Goal: Book appointment/travel/reservation

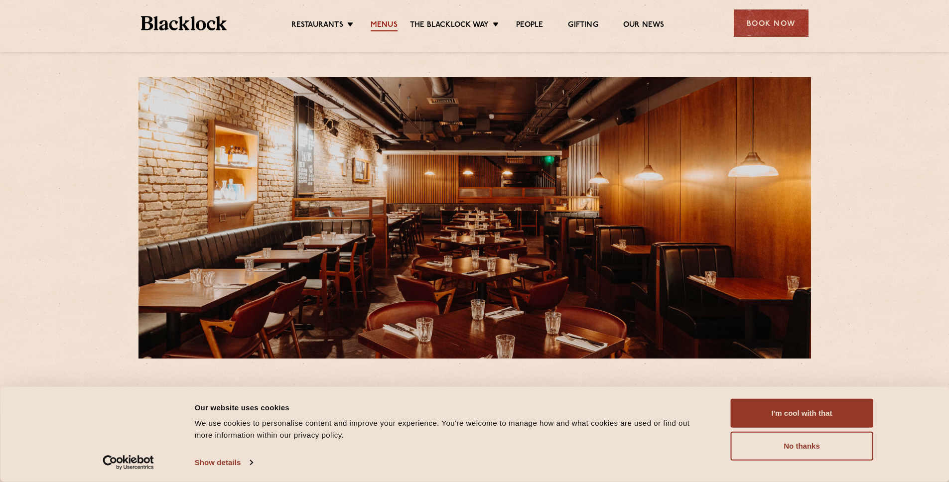
click at [378, 22] on link "Menus" at bounding box center [384, 25] width 27 height 11
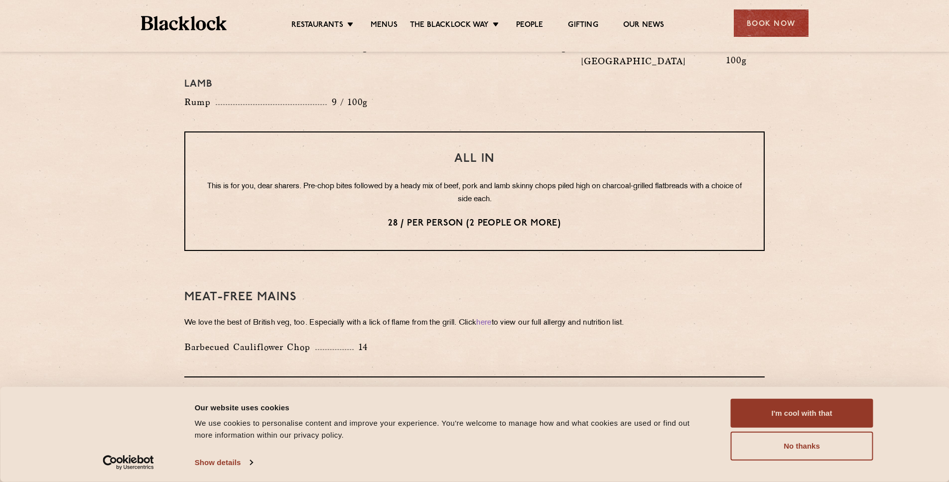
scroll to position [1198, 0]
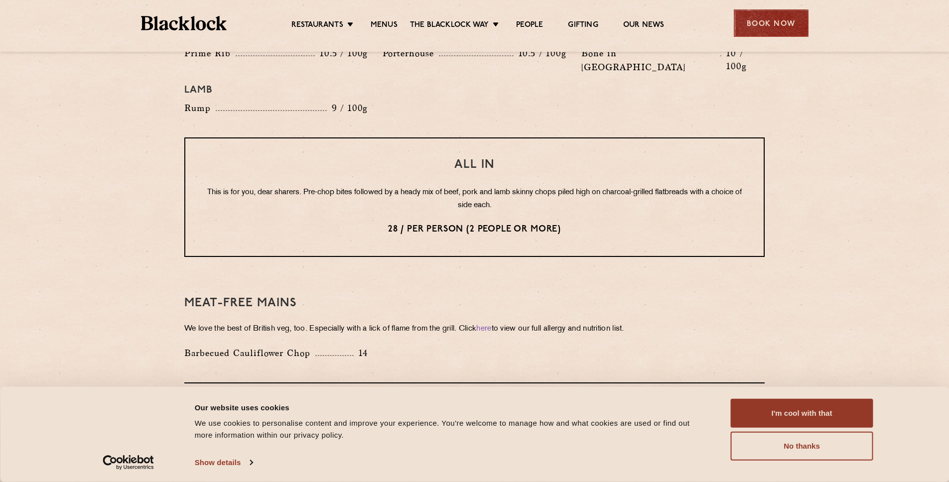
click at [788, 28] on div "Book Now" at bounding box center [771, 22] width 75 height 27
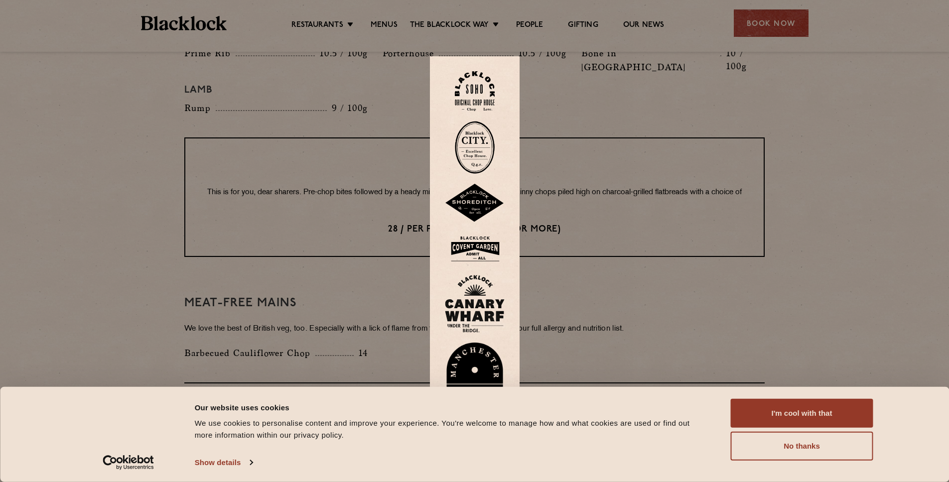
click at [490, 92] on img at bounding box center [475, 91] width 40 height 40
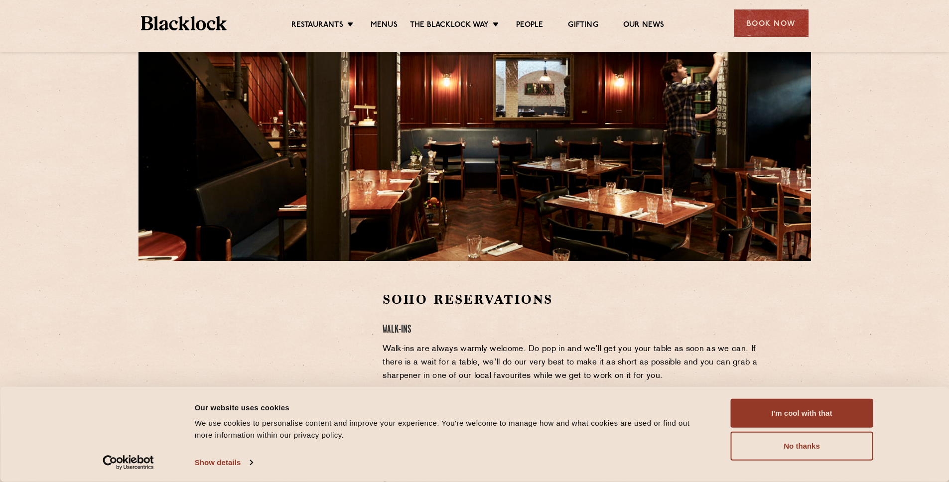
scroll to position [56, 0]
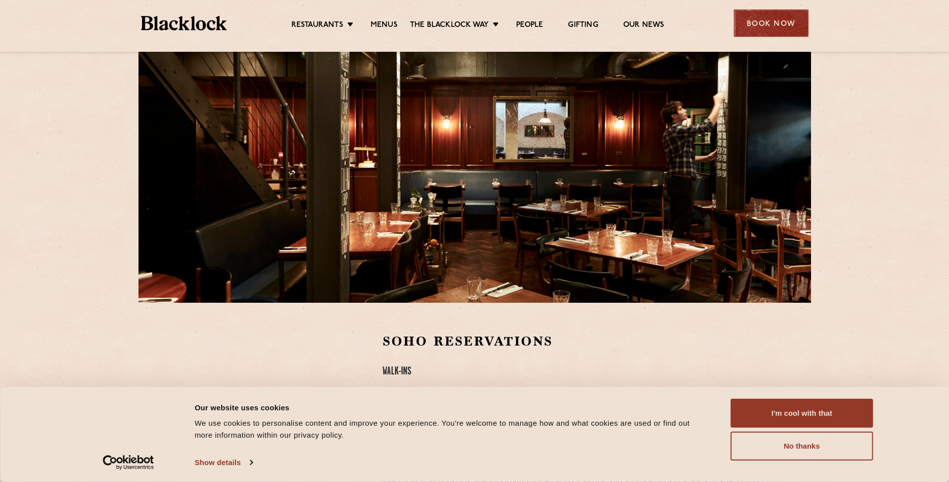
click at [745, 22] on div "Book Now" at bounding box center [771, 22] width 75 height 27
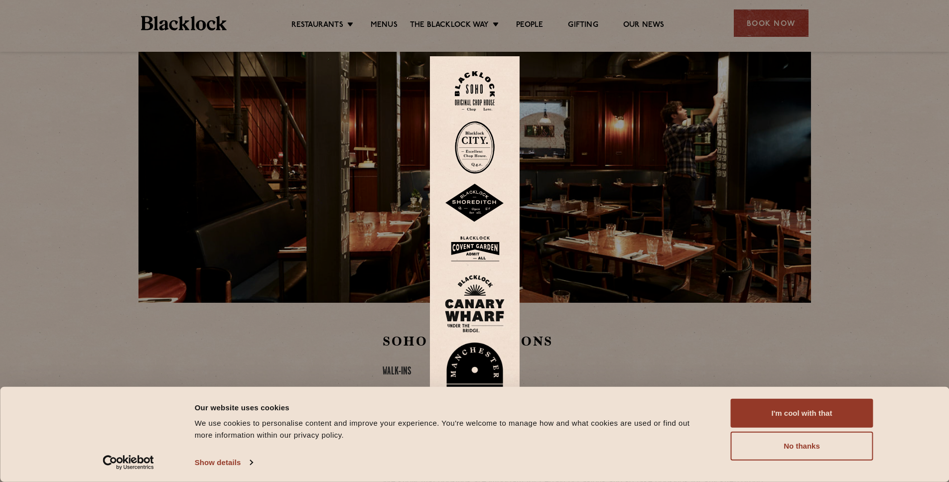
click at [491, 243] on img at bounding box center [475, 249] width 60 height 32
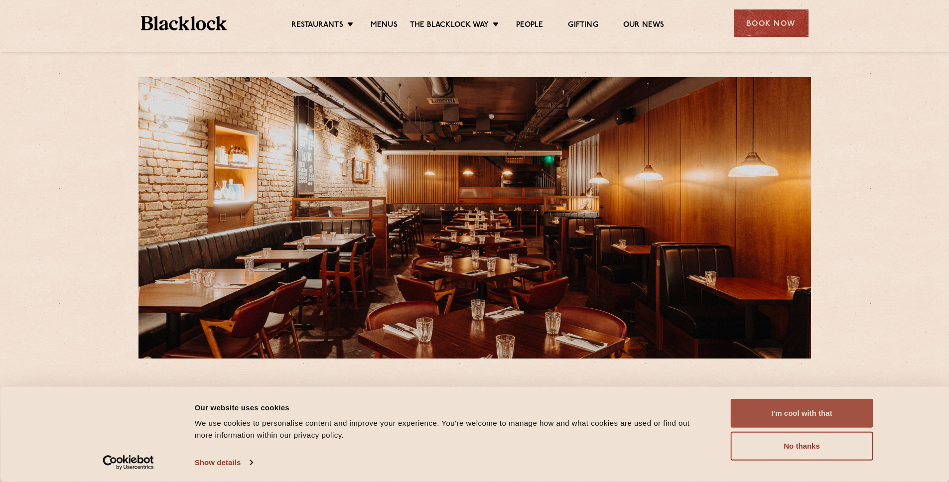
click at [777, 406] on button "I'm cool with that" at bounding box center [802, 413] width 142 height 29
